Goal: Task Accomplishment & Management: Manage account settings

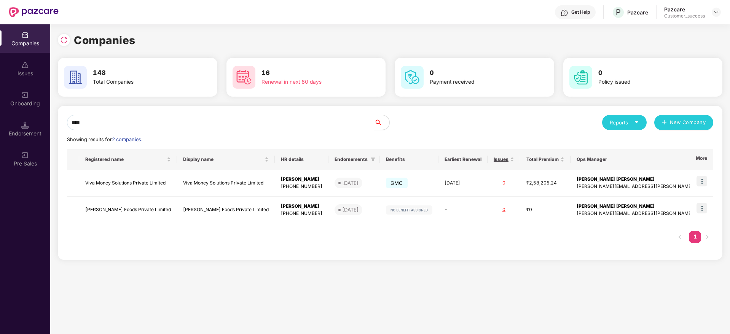
click at [265, 120] on input "****" at bounding box center [220, 122] width 307 height 15
paste input "***"
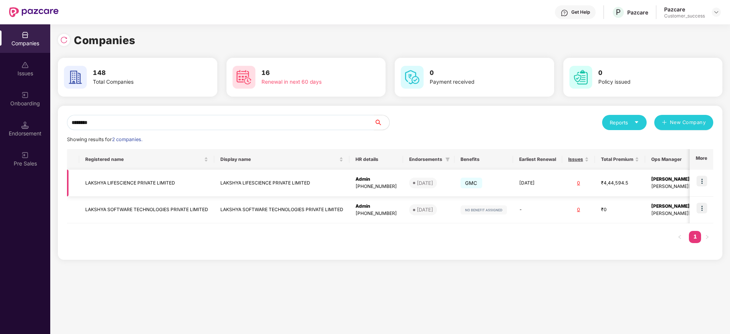
type input "*******"
click at [705, 183] on img at bounding box center [702, 181] width 11 height 11
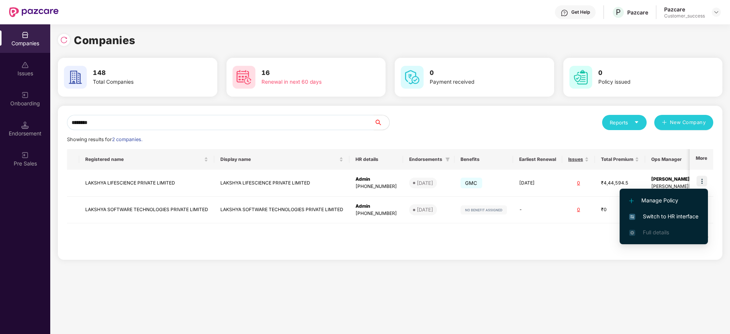
click at [686, 217] on span "Switch to HR interface" at bounding box center [664, 217] width 69 height 8
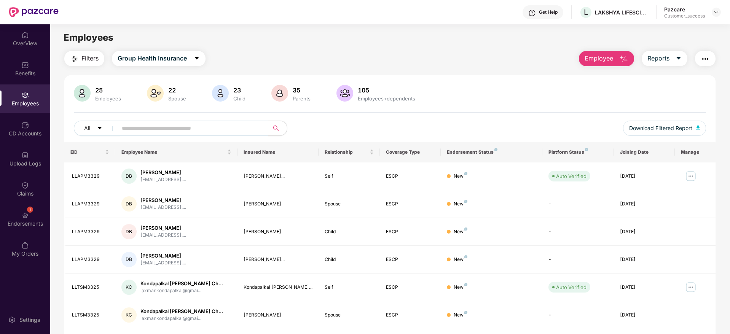
click at [40, 83] on div "OverView Benefits Employees CD Accounts Upload Logs Claims 1 Endorsements My Or…" at bounding box center [25, 144] width 50 height 241
click at [39, 71] on div "Benefits" at bounding box center [25, 74] width 50 height 8
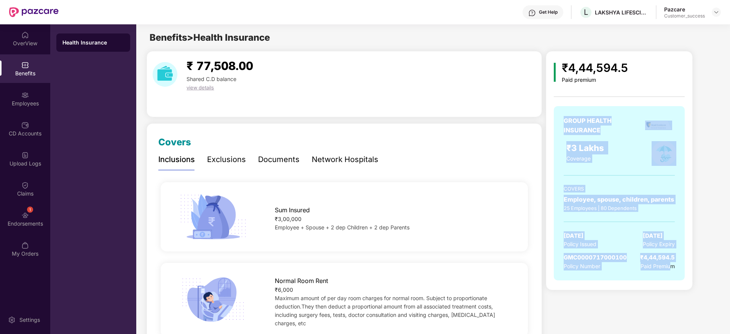
drag, startPoint x: 669, startPoint y: 268, endPoint x: 564, endPoint y: 108, distance: 191.5
click at [564, 108] on div "GROUP HEALTH INSURANCE ₹3 Lakhs Coverage COVERS Employee, spouse, children, par…" at bounding box center [619, 193] width 131 height 174
drag, startPoint x: 564, startPoint y: 108, endPoint x: 725, endPoint y: 309, distance: 257.4
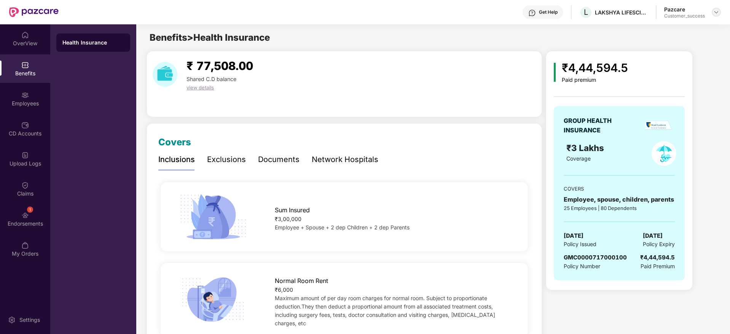
click at [714, 15] on div at bounding box center [716, 12] width 9 height 9
click at [700, 31] on div "Benefits > Health Insurance" at bounding box center [432, 37] width 593 height 14
drag, startPoint x: 718, startPoint y: 10, endPoint x: 699, endPoint y: 39, distance: 34.9
click at [718, 11] on img at bounding box center [717, 12] width 6 height 6
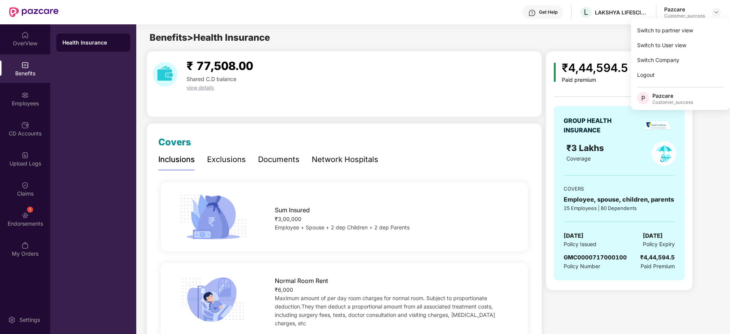
click at [692, 45] on div "Switch to User view" at bounding box center [680, 45] width 99 height 15
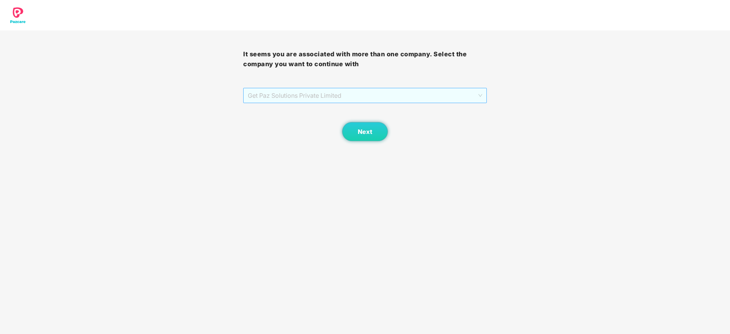
drag, startPoint x: 284, startPoint y: 92, endPoint x: 287, endPoint y: 95, distance: 4.1
click at [286, 93] on span "Get Paz Solutions Private Limited" at bounding box center [365, 95] width 234 height 14
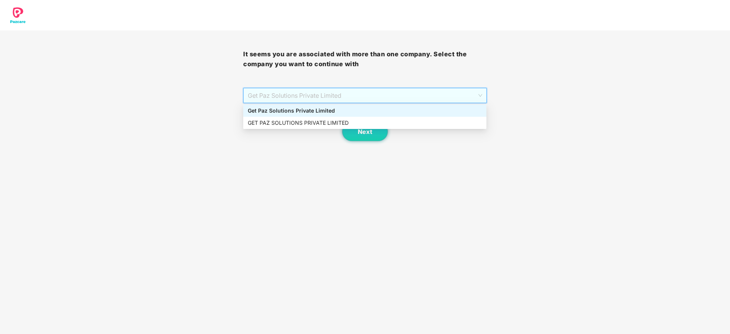
click at [289, 104] on div "Next" at bounding box center [364, 122] width 243 height 38
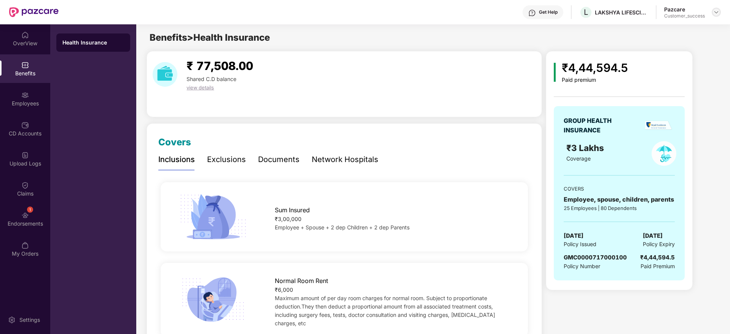
click at [716, 11] on img at bounding box center [717, 12] width 6 height 6
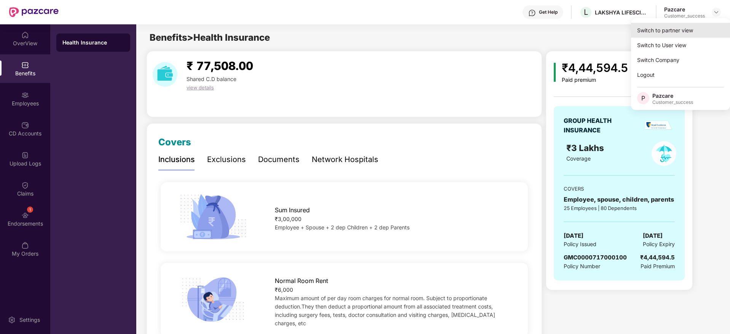
click at [689, 35] on div "Switch to partner view" at bounding box center [680, 30] width 99 height 15
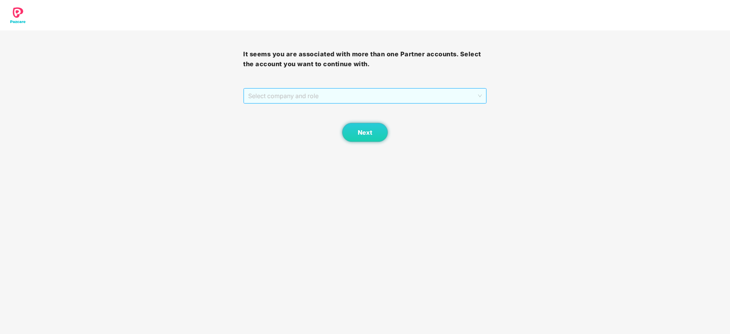
drag, startPoint x: 447, startPoint y: 97, endPoint x: 431, endPoint y: 116, distance: 24.3
click at [447, 97] on span "Select company and role" at bounding box center [364, 96] width 233 height 14
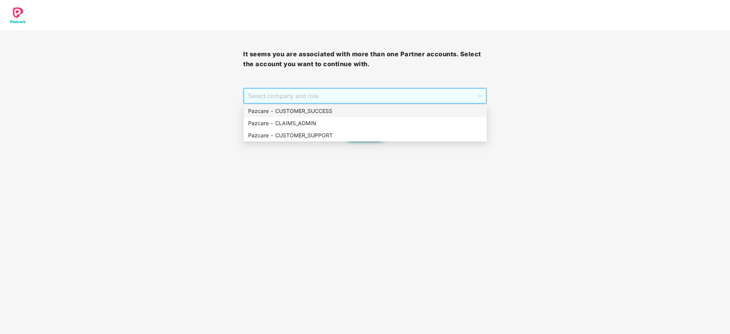
click at [431, 116] on div "Pazcare - CUSTOMER_SUCCESS" at bounding box center [365, 111] width 243 height 12
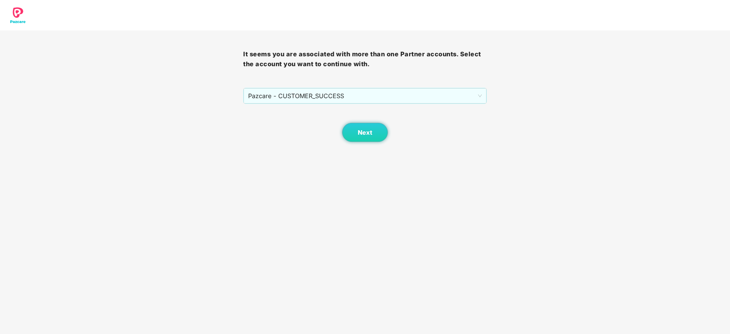
click at [352, 142] on body "It seems you are associated with more than one Partner accounts. Select the acc…" at bounding box center [365, 167] width 730 height 334
click at [352, 141] on button "Next" at bounding box center [365, 132] width 46 height 19
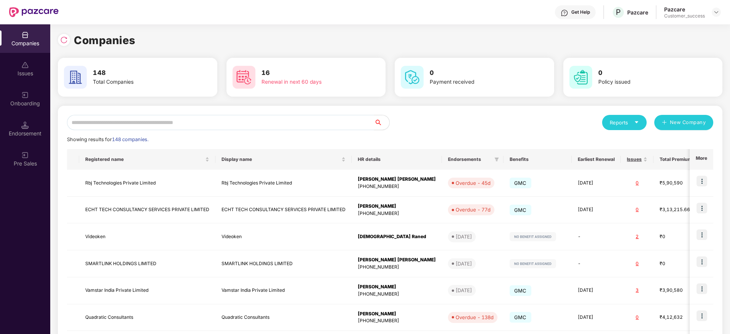
click at [192, 123] on input "text" at bounding box center [220, 122] width 307 height 15
paste input "**********"
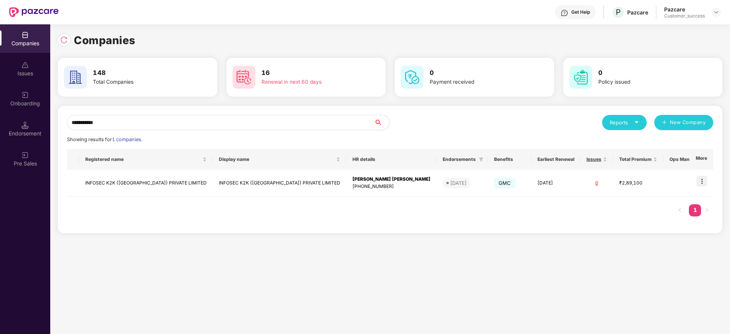
type input "**********"
click at [35, 117] on div "Endorsement" at bounding box center [25, 129] width 50 height 29
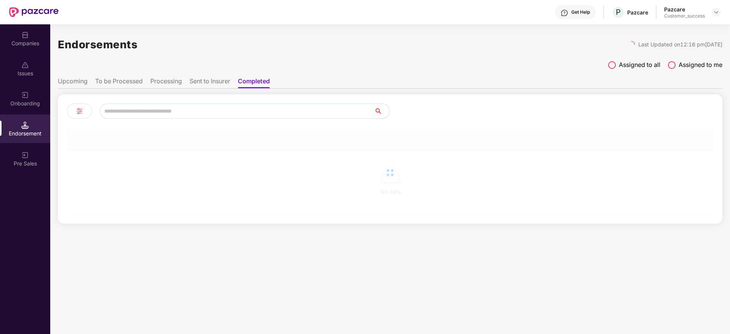
click at [36, 97] on div "Onboarding" at bounding box center [25, 99] width 50 height 29
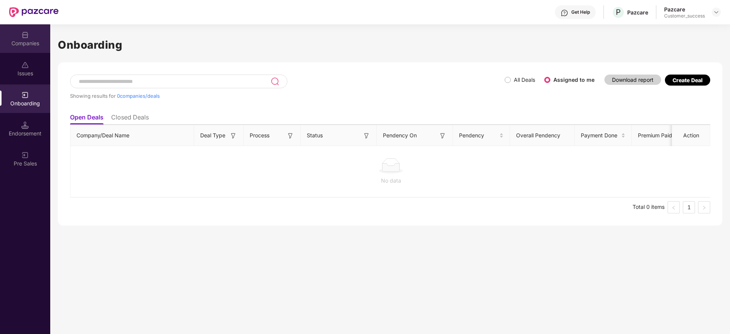
click at [41, 32] on div "Companies" at bounding box center [25, 38] width 50 height 29
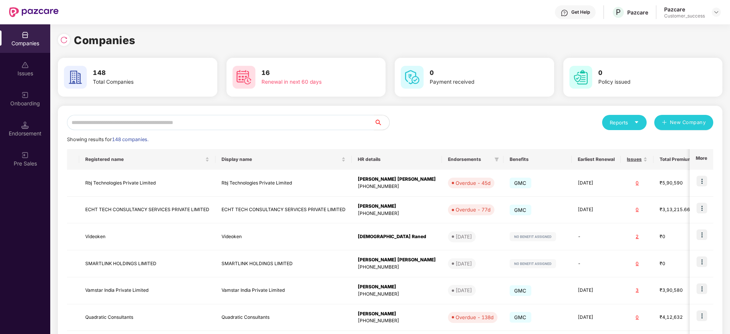
click at [324, 118] on input "text" at bounding box center [220, 122] width 307 height 15
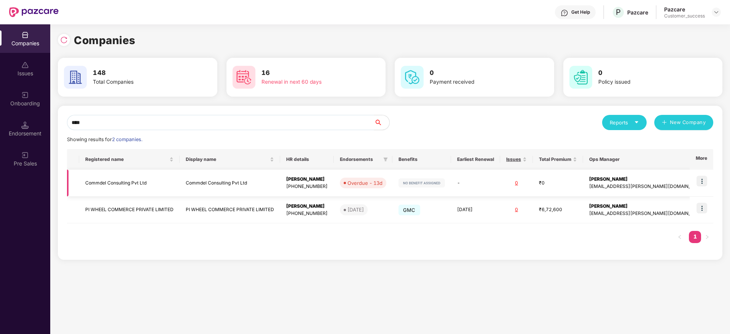
type input "****"
copy td "Commdel Consulting Pvt Ltd"
click at [16, 100] on div "Onboarding" at bounding box center [25, 104] width 50 height 8
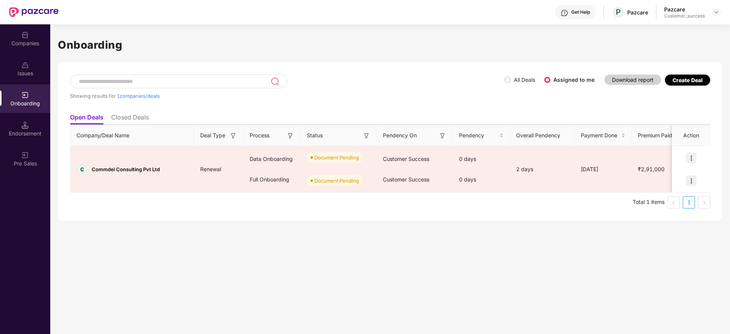
click at [419, 246] on div "Onboarding Showing results for 1 companies/deals All Deals Assigned to me Downl…" at bounding box center [390, 179] width 680 height 310
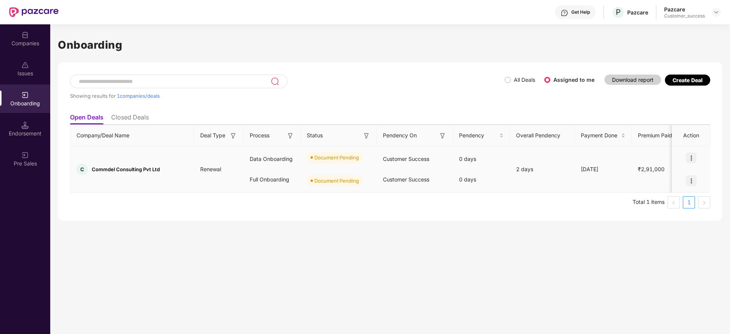
click at [125, 169] on span "Commdel Consulting Pvt Ltd" at bounding box center [126, 169] width 68 height 6
copy span "Commdel Consulting Pvt Ltd"
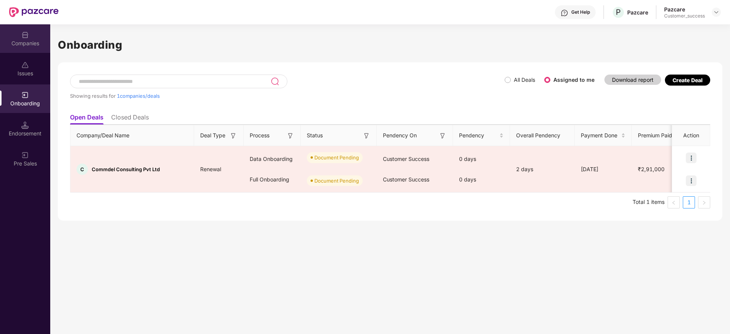
click at [21, 31] on div "Companies" at bounding box center [25, 38] width 50 height 29
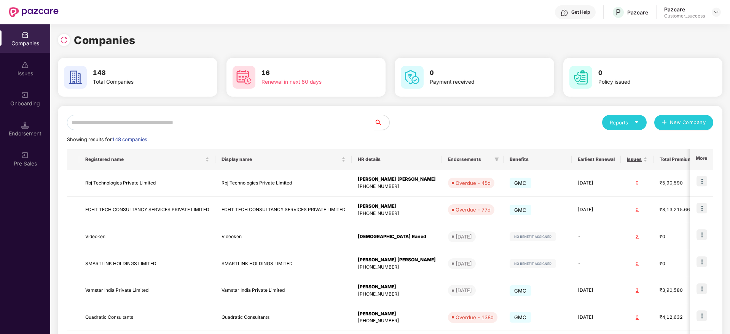
click at [164, 127] on input "text" at bounding box center [220, 122] width 307 height 15
paste input "**********"
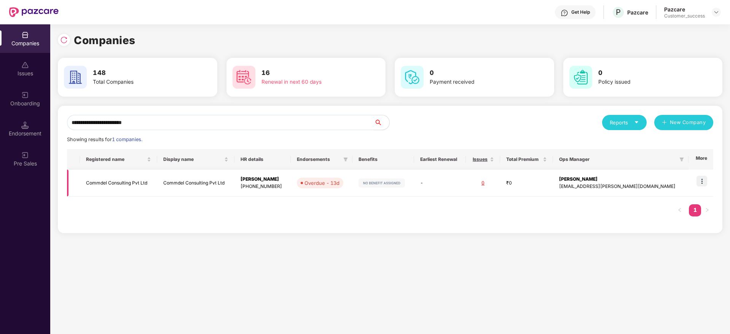
type input "**********"
click at [285, 185] on div "[PHONE_NUMBER]" at bounding box center [263, 186] width 44 height 7
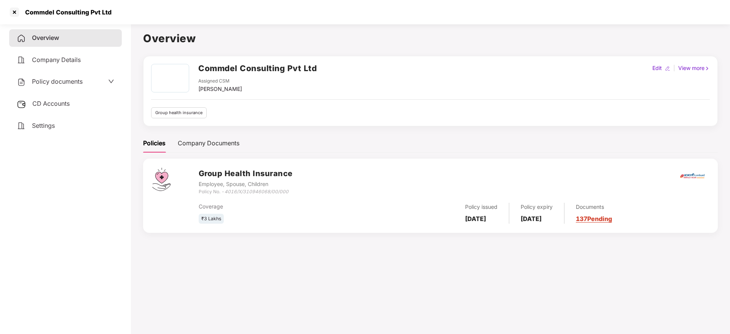
click at [53, 80] on span "Policy documents" at bounding box center [57, 82] width 51 height 8
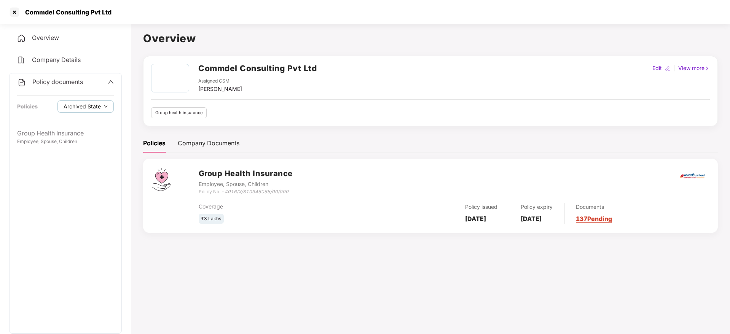
click at [85, 105] on span "Archived State" at bounding box center [82, 106] width 37 height 8
click at [88, 128] on span "Expired State" at bounding box center [87, 132] width 40 height 8
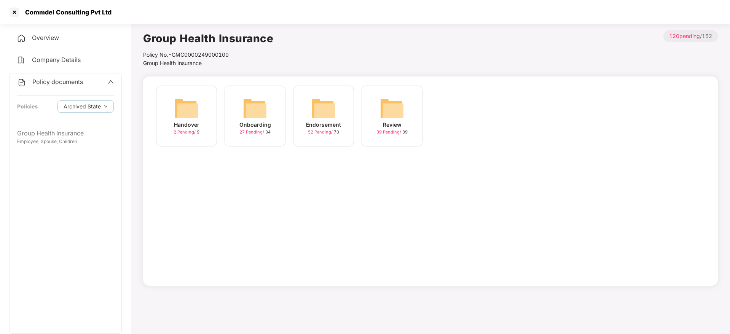
click at [47, 11] on div "Commdel Consulting Pvt Ltd" at bounding box center [66, 12] width 91 height 8
copy div "Commdel Consulting Pvt Ltd"
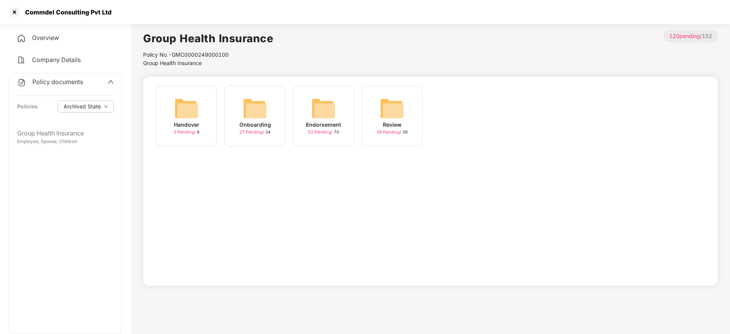
click at [4, 12] on div "Commdel Consulting Pvt Ltd" at bounding box center [365, 12] width 730 height 24
click at [13, 13] on div at bounding box center [14, 12] width 12 height 12
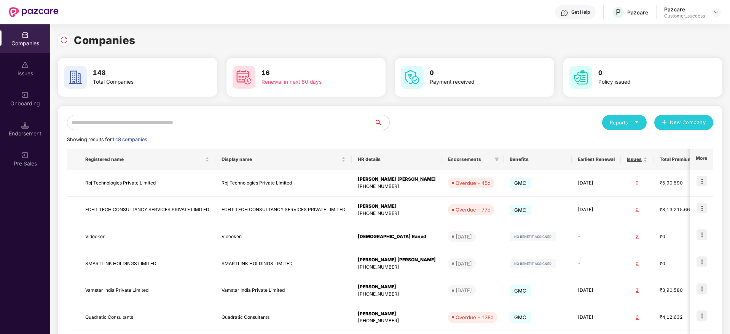
click at [35, 116] on div "Endorsement" at bounding box center [25, 129] width 50 height 29
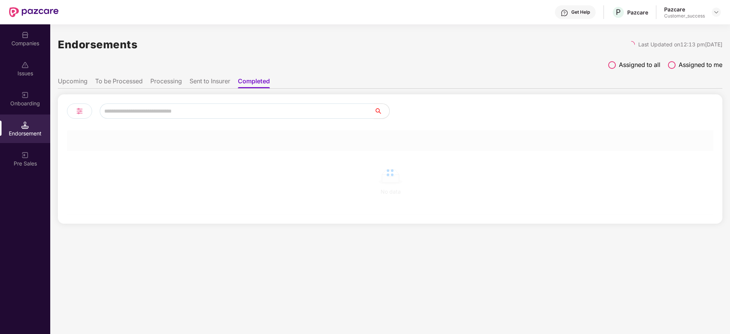
click at [35, 97] on div "Onboarding" at bounding box center [25, 99] width 50 height 29
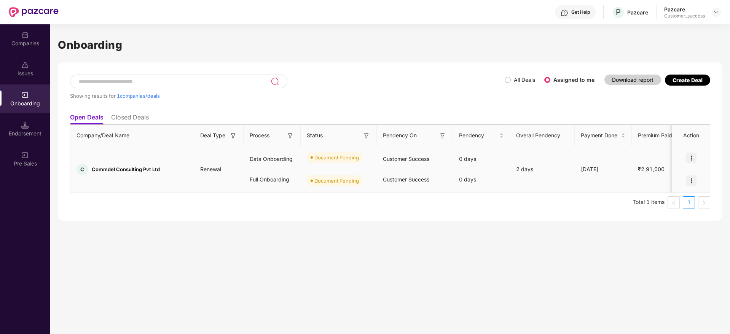
click at [691, 158] on img at bounding box center [691, 158] width 11 height 11
click at [675, 185] on ul "Upload Documents" at bounding box center [656, 178] width 82 height 24
click at [674, 185] on li "Upload Documents" at bounding box center [656, 177] width 82 height 16
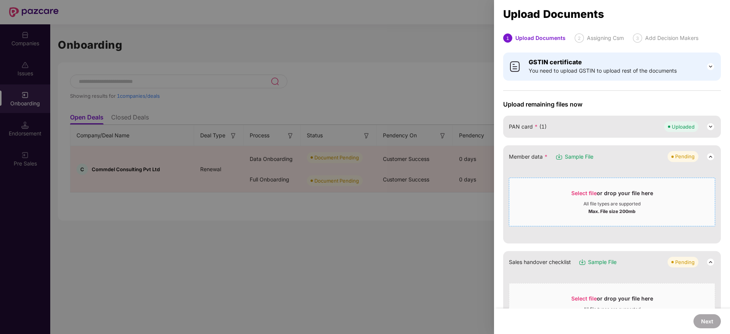
click at [603, 197] on div "Select file or drop your file here" at bounding box center [613, 195] width 82 height 11
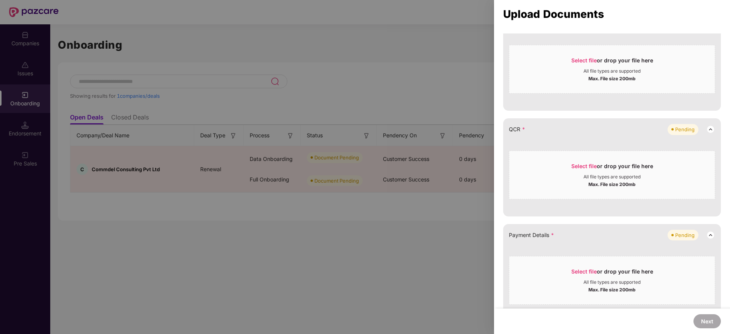
scroll to position [171, 0]
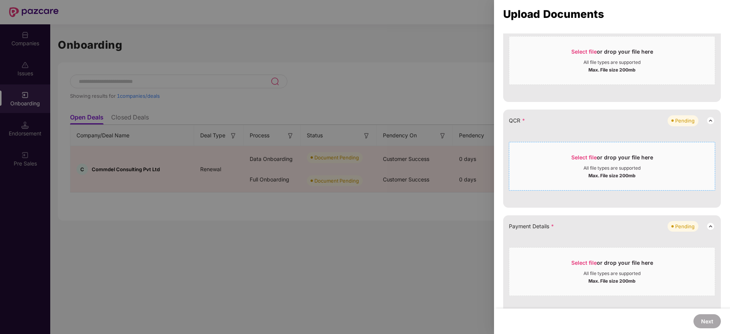
click at [585, 166] on div "All file types are supported" at bounding box center [612, 168] width 57 height 6
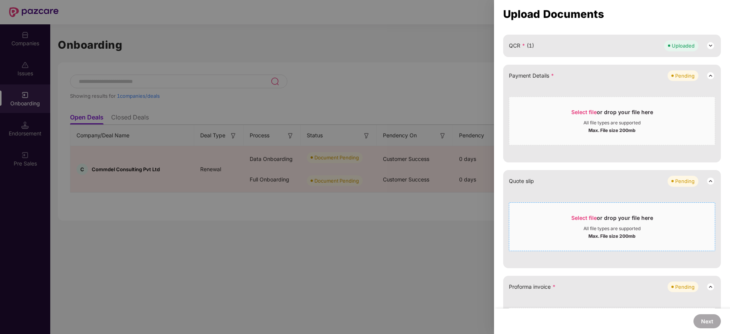
scroll to position [228, 0]
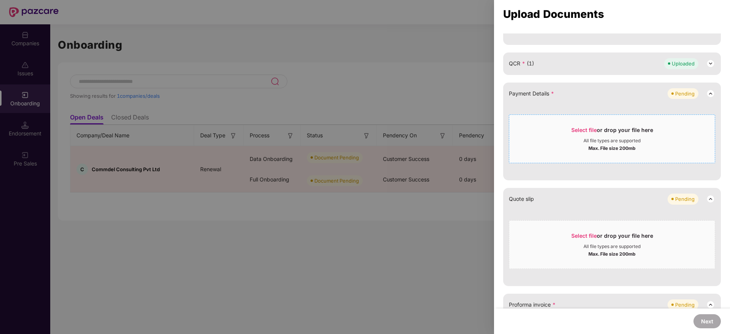
click at [595, 147] on div "Max. File size 200mb" at bounding box center [612, 148] width 47 height 8
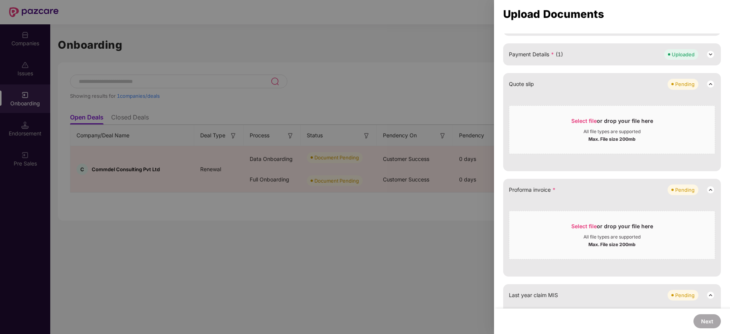
scroll to position [286, 0]
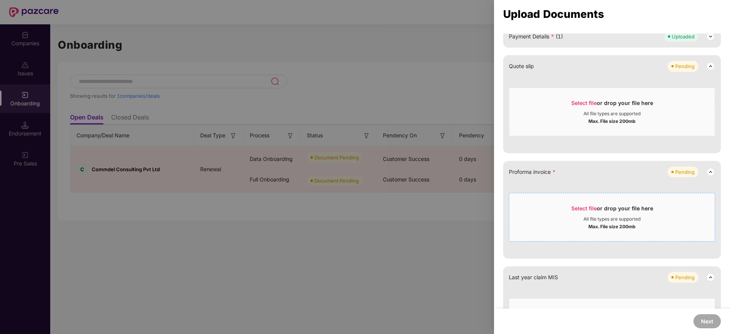
click at [625, 240] on div "Select file or drop your file here All file types are supported Max. File size …" at bounding box center [612, 217] width 206 height 49
click at [620, 227] on div "Max. File size 200mb" at bounding box center [612, 226] width 47 height 8
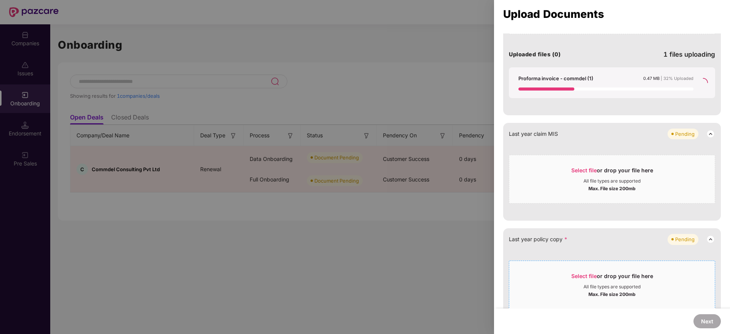
scroll to position [376, 0]
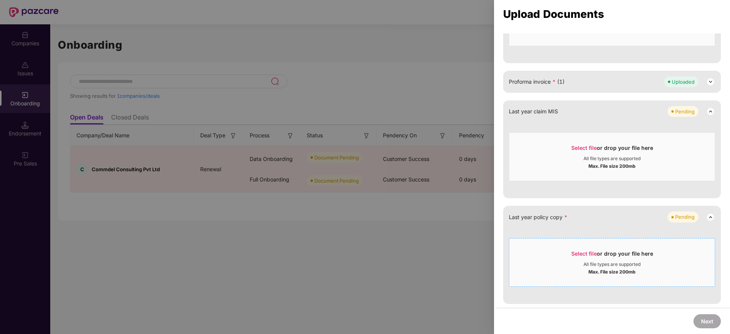
click at [612, 262] on div "All file types are supported" at bounding box center [612, 265] width 57 height 6
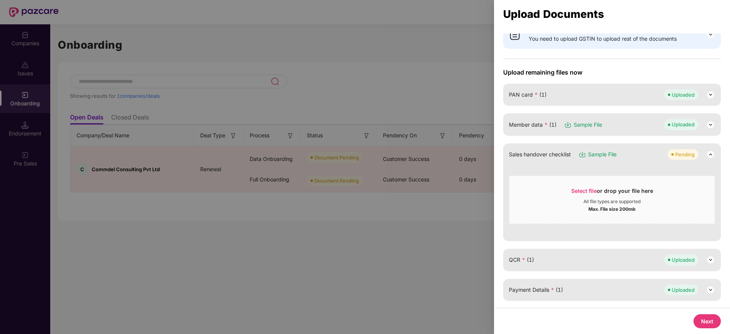
scroll to position [0, 0]
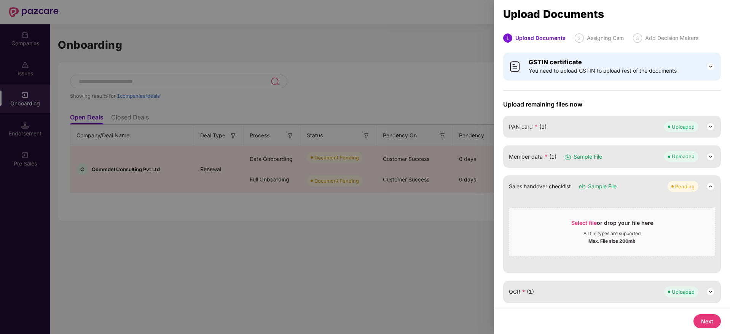
click at [716, 321] on button "Next" at bounding box center [707, 322] width 27 height 14
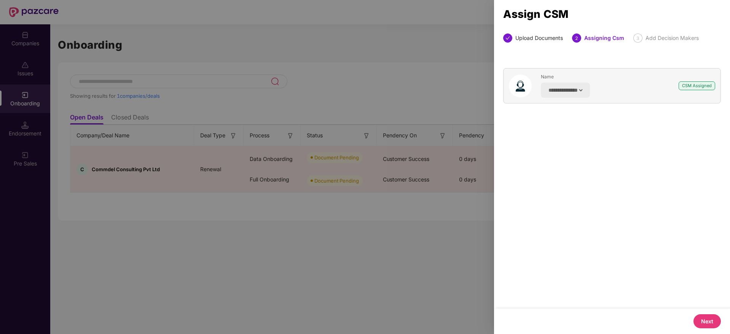
click at [695, 315] on div "Next" at bounding box center [707, 322] width 27 height 14
click at [703, 317] on button "Next" at bounding box center [707, 322] width 27 height 14
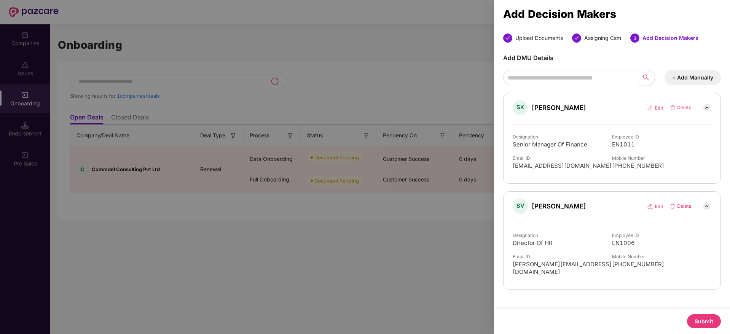
click at [701, 316] on button "Submit" at bounding box center [704, 322] width 34 height 14
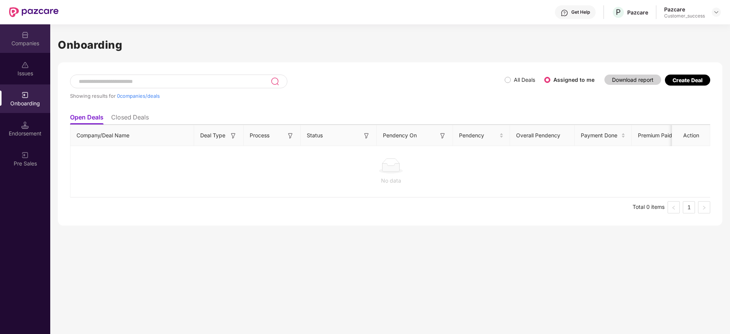
click at [24, 44] on div "Companies" at bounding box center [25, 44] width 50 height 8
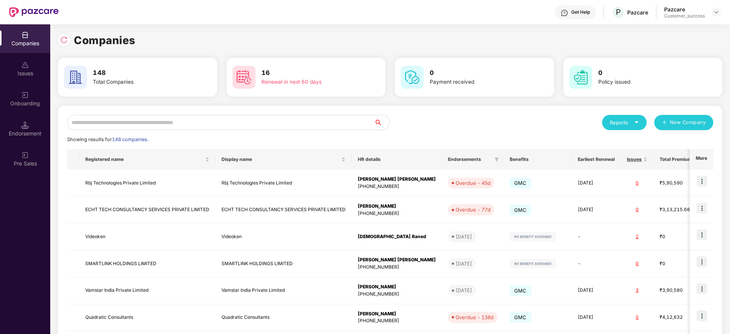
click at [251, 128] on input "text" at bounding box center [220, 122] width 307 height 15
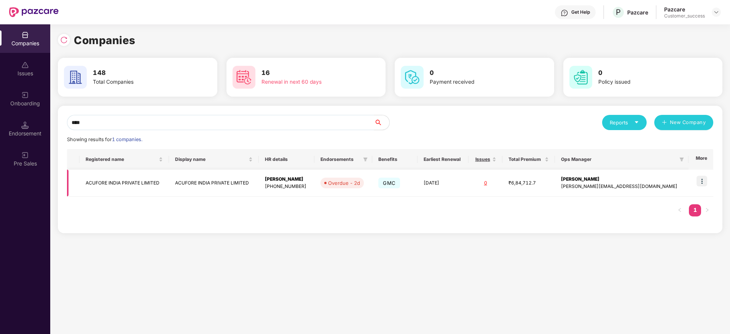
type input "****"
click at [707, 180] on img at bounding box center [702, 181] width 11 height 11
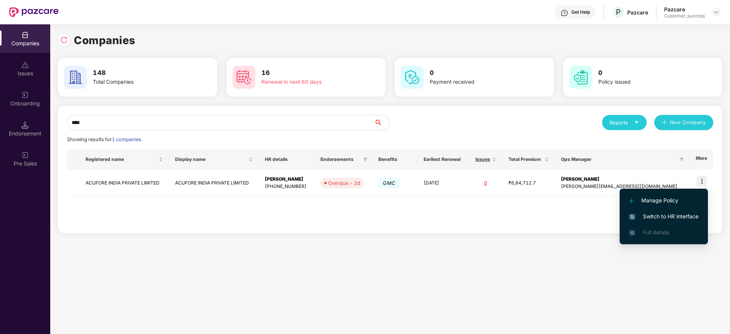
click at [695, 223] on li "Switch to HR interface" at bounding box center [664, 217] width 88 height 16
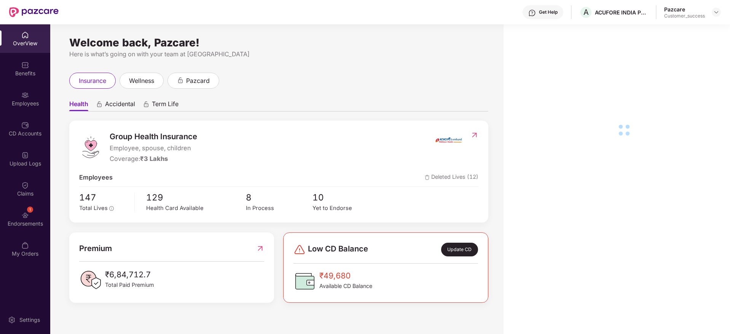
click at [15, 211] on div "1 Endorsements" at bounding box center [25, 219] width 50 height 29
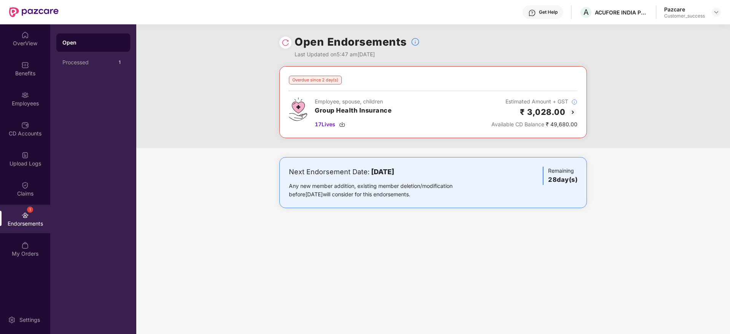
click at [575, 110] on img at bounding box center [573, 112] width 9 height 9
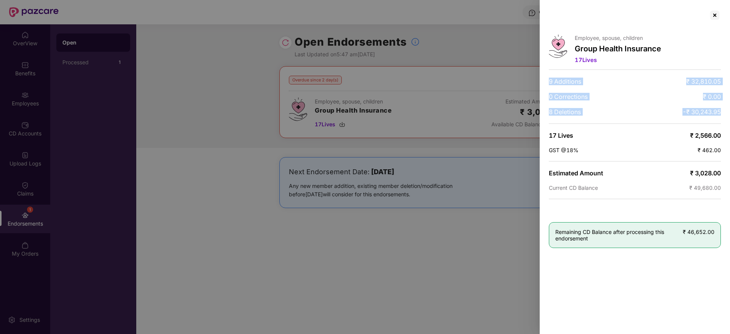
drag, startPoint x: 549, startPoint y: 73, endPoint x: 631, endPoint y: 83, distance: 82.1
click at [593, 121] on div "Employee, spouse, children Group Health Insurance 17 Lives 9 Additions ₹ 32,810…" at bounding box center [635, 167] width 190 height 334
click at [717, 19] on div at bounding box center [715, 15] width 12 height 12
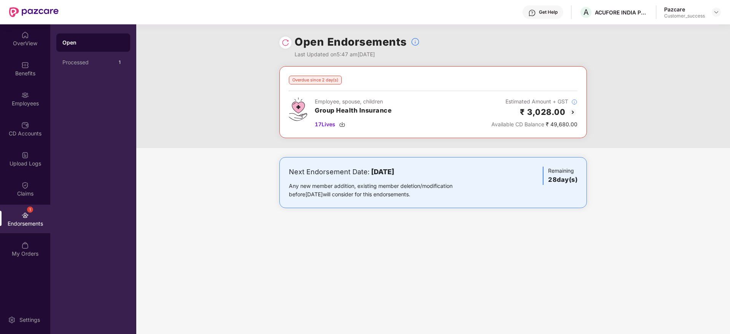
click at [630, 278] on div "Open Endorsements Last Updated on 5:47 am[DATE] Overdue since 2 day(s) Employee…" at bounding box center [433, 179] width 594 height 310
click at [722, 15] on header "Get Help A ACUFORE INDIA PRIVATE LIMITED Pazcare Customer_success" at bounding box center [365, 12] width 730 height 24
click at [717, 12] on img at bounding box center [717, 12] width 6 height 6
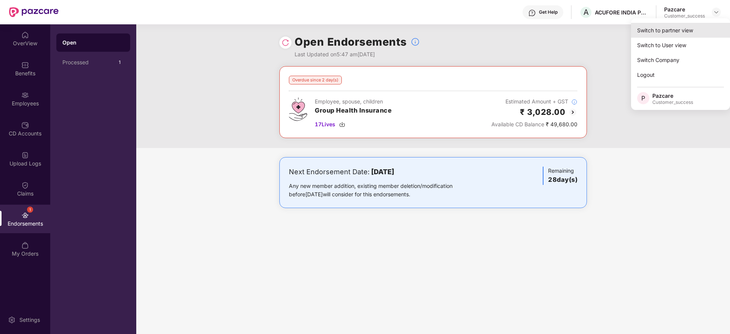
click at [707, 24] on div "Switch to partner view" at bounding box center [680, 30] width 99 height 15
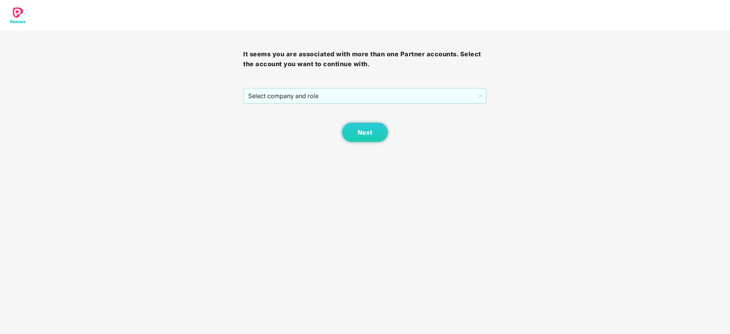
click at [431, 87] on div "It seems you are associated with more than one Partner accounts. Select the acc…" at bounding box center [364, 86] width 243 height 112
click at [427, 101] on span "Select company and role" at bounding box center [364, 96] width 233 height 14
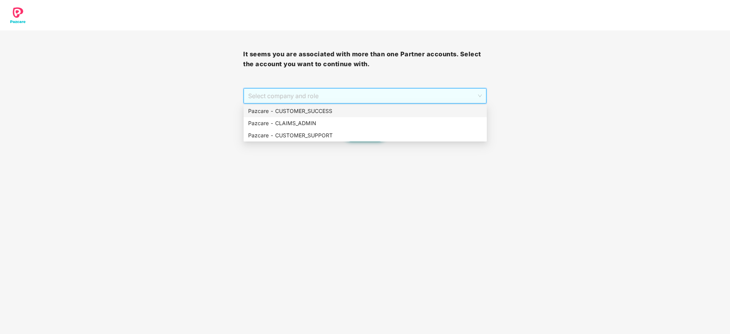
click at [425, 110] on div "Pazcare - CUSTOMER_SUCCESS" at bounding box center [365, 111] width 234 height 8
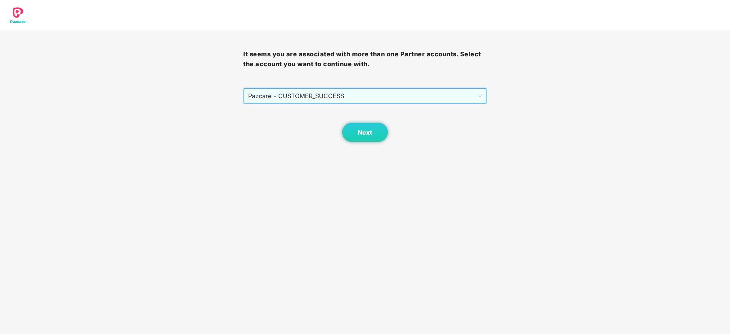
click at [341, 141] on div "Next" at bounding box center [364, 123] width 243 height 38
click at [350, 133] on button "Next" at bounding box center [365, 132] width 46 height 19
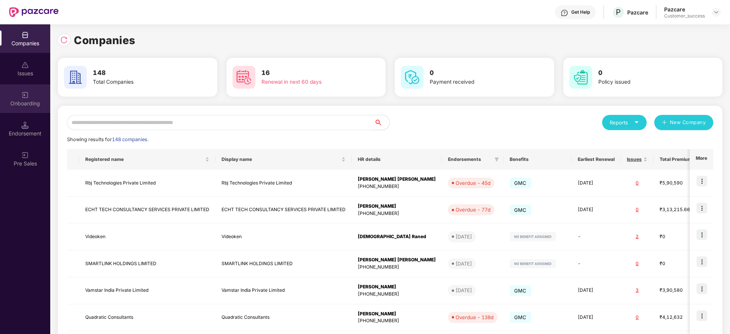
click at [13, 110] on div "Onboarding" at bounding box center [25, 99] width 50 height 29
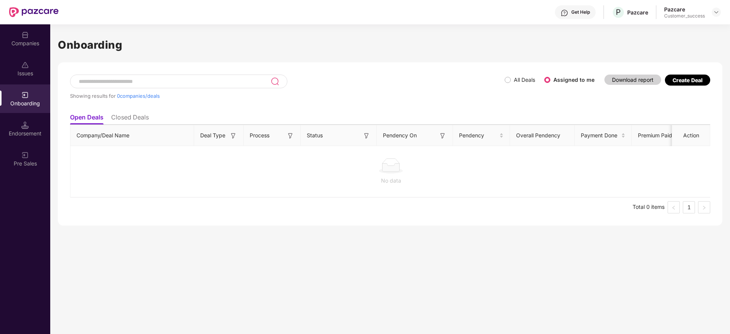
click at [29, 45] on div "Companies" at bounding box center [25, 44] width 50 height 8
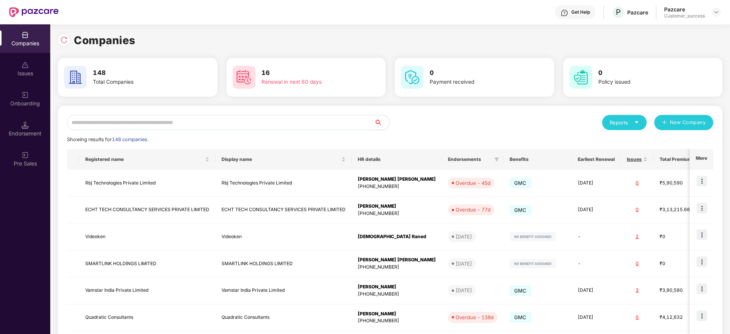
click at [203, 123] on input "text" at bounding box center [220, 122] width 307 height 15
paste input "**********"
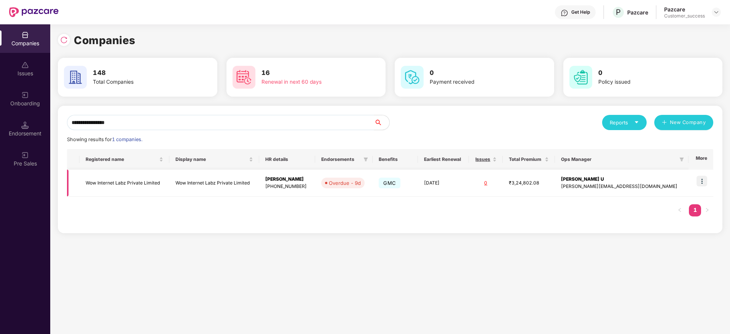
type input "**********"
click at [706, 181] on img at bounding box center [702, 181] width 11 height 11
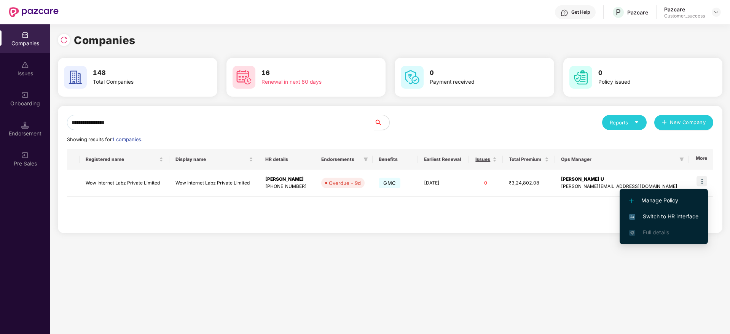
click at [690, 215] on span "Switch to HR interface" at bounding box center [664, 217] width 69 height 8
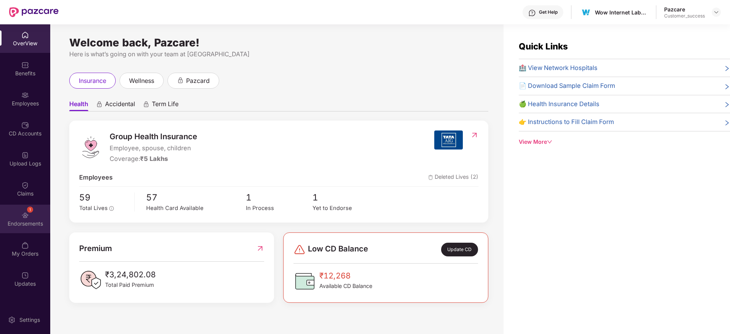
click at [28, 208] on div "1" at bounding box center [30, 210] width 6 height 6
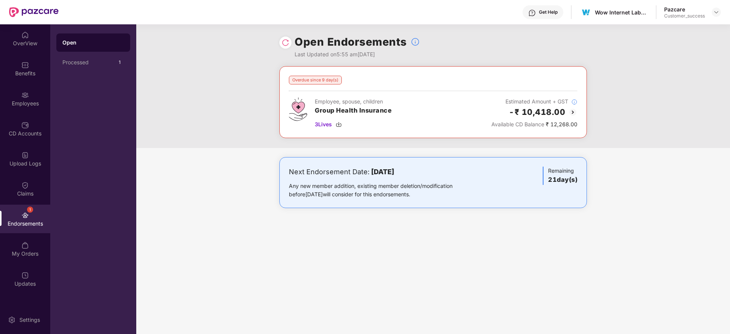
click at [618, 16] on div "Wow Internet Labz Private Limited" at bounding box center [614, 12] width 69 height 13
copy div "Wow Internet Labz Private Limited"
click at [29, 78] on div "Benefits" at bounding box center [25, 68] width 50 height 29
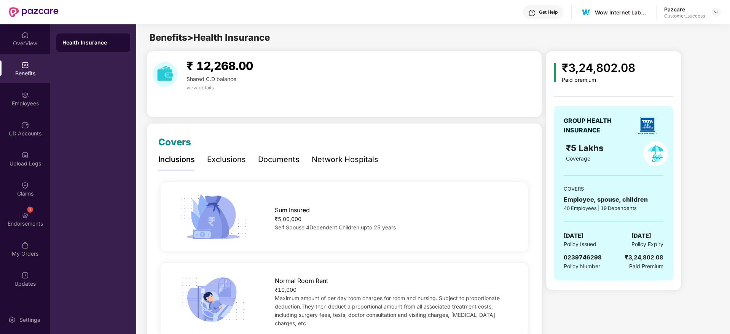
click at [287, 158] on div "Documents" at bounding box center [279, 160] width 42 height 12
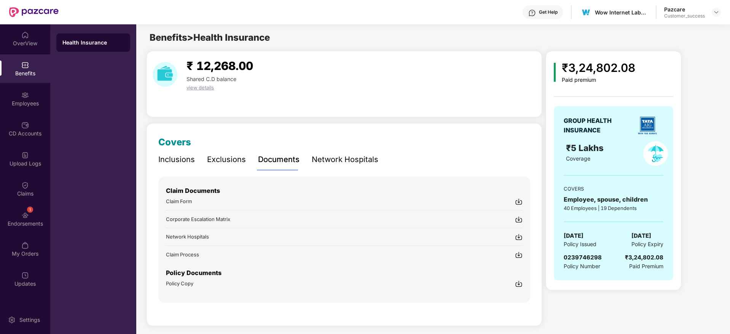
click at [517, 284] on img at bounding box center [519, 284] width 8 height 8
click at [621, 12] on div "Wow Internet Labz Private Limited" at bounding box center [621, 12] width 53 height 7
copy div "Wow Internet Labz Private Limited"
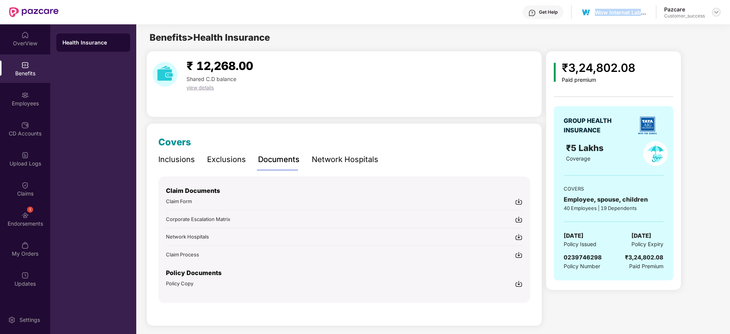
click at [717, 10] on img at bounding box center [717, 12] width 6 height 6
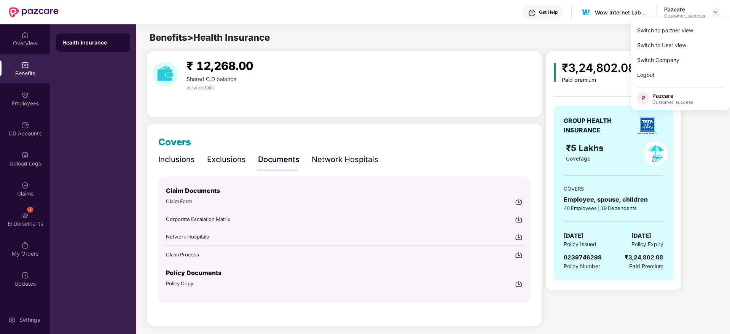
click at [705, 35] on div "Switch to partner view" at bounding box center [680, 30] width 99 height 15
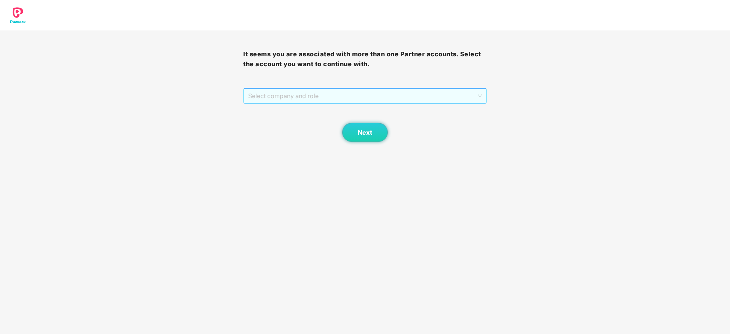
click at [339, 94] on span "Select company and role" at bounding box center [364, 96] width 233 height 14
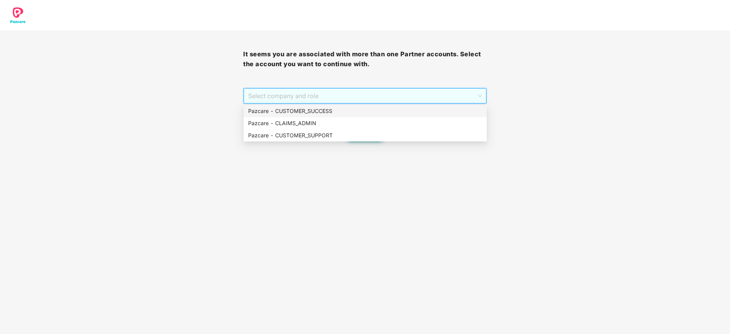
click at [337, 111] on div "Pazcare - CUSTOMER_SUCCESS" at bounding box center [365, 111] width 234 height 8
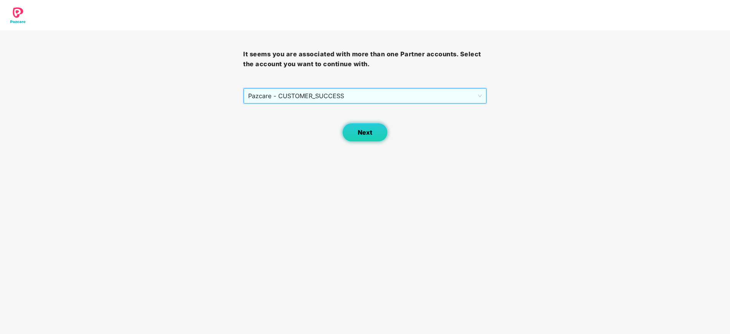
click at [373, 132] on button "Next" at bounding box center [365, 132] width 46 height 19
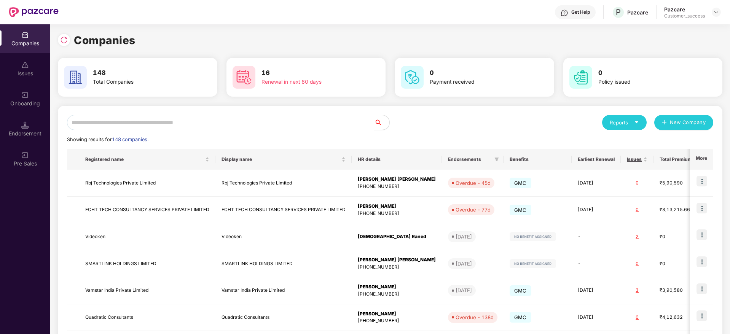
click at [315, 121] on input "text" at bounding box center [220, 122] width 307 height 15
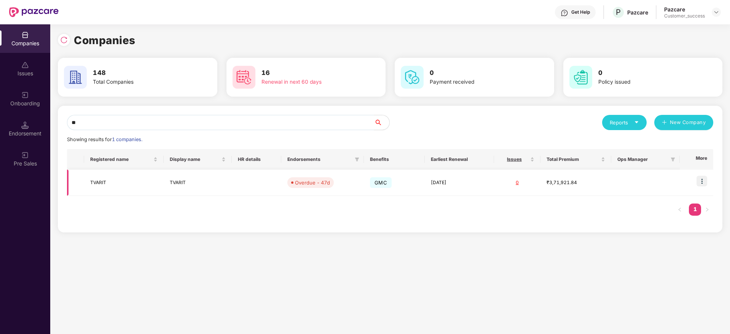
type input "**"
click at [704, 182] on img at bounding box center [702, 181] width 11 height 11
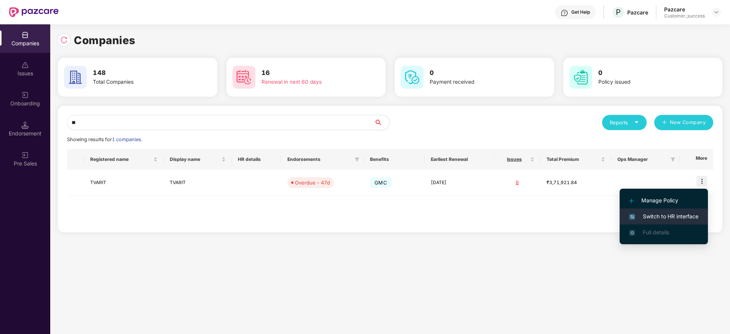
click at [680, 214] on span "Switch to HR interface" at bounding box center [664, 217] width 69 height 8
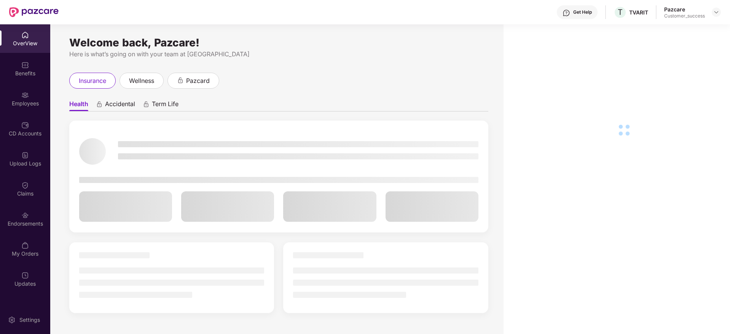
click at [14, 108] on div "Employees" at bounding box center [25, 99] width 50 height 29
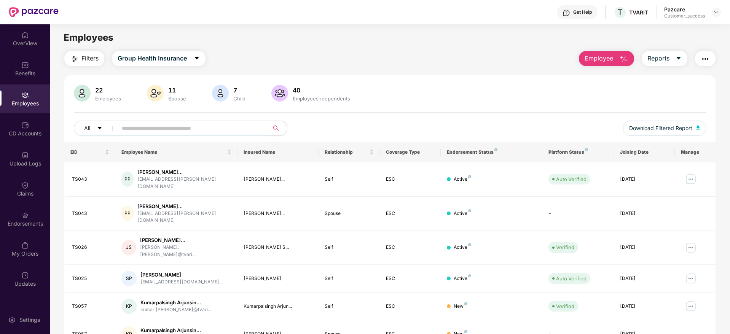
click at [194, 126] on input "text" at bounding box center [190, 128] width 137 height 11
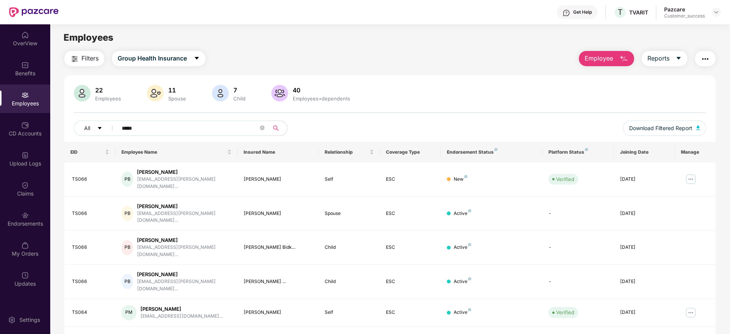
type input "*****"
click at [422, 121] on div "All *****" at bounding box center [258, 128] width 369 height 15
click at [687, 307] on img at bounding box center [691, 313] width 12 height 12
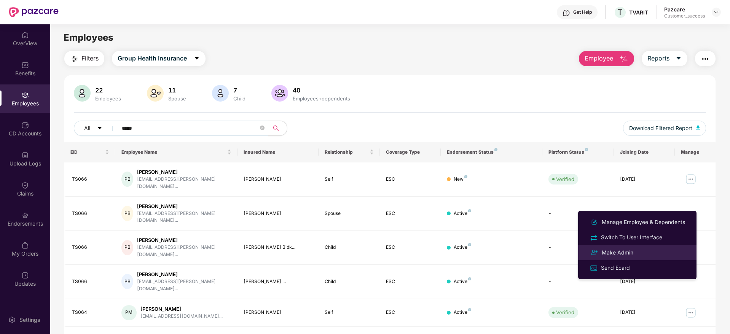
click at [634, 254] on div "Make Admin" at bounding box center [618, 253] width 35 height 8
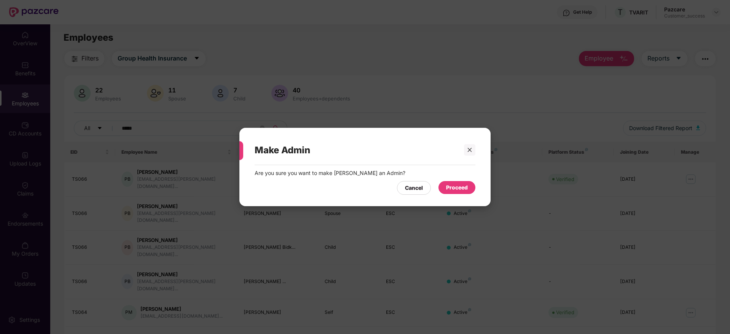
click at [455, 192] on div "Proceed" at bounding box center [457, 187] width 37 height 13
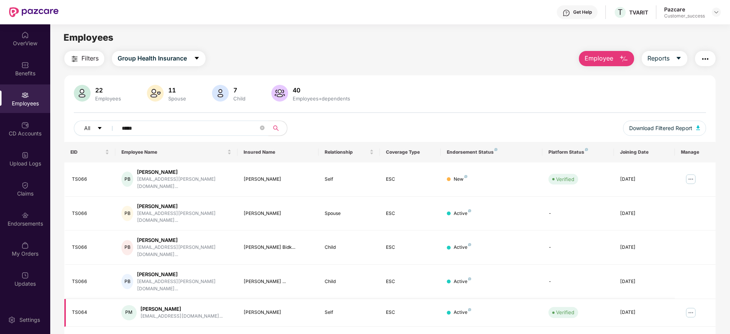
click at [693, 307] on img at bounding box center [691, 313] width 12 height 12
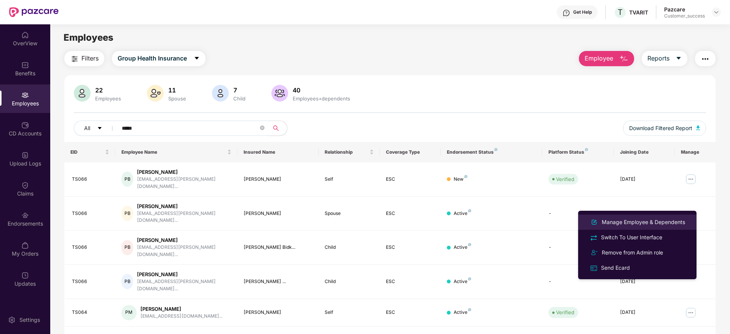
click at [634, 217] on li "Manage Employee & Dependents" at bounding box center [637, 222] width 118 height 15
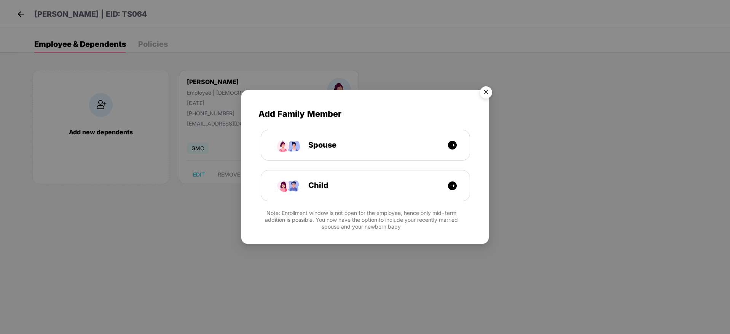
click at [484, 93] on img "Close" at bounding box center [486, 93] width 21 height 21
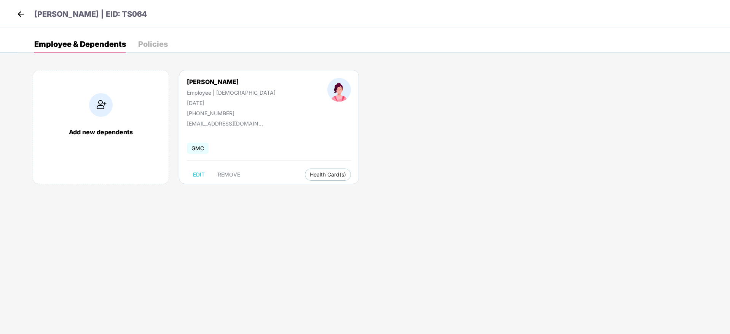
click at [220, 116] on div "[PHONE_NUMBER]" at bounding box center [231, 113] width 89 height 6
copy div "[PHONE_NUMBER]"
